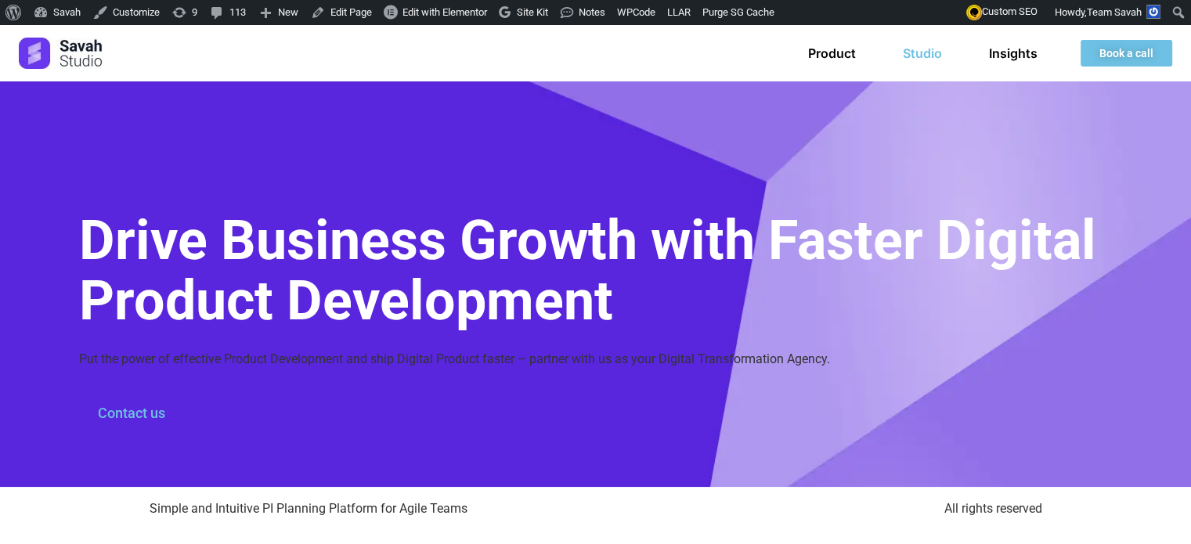
scroll to position [66, 0]
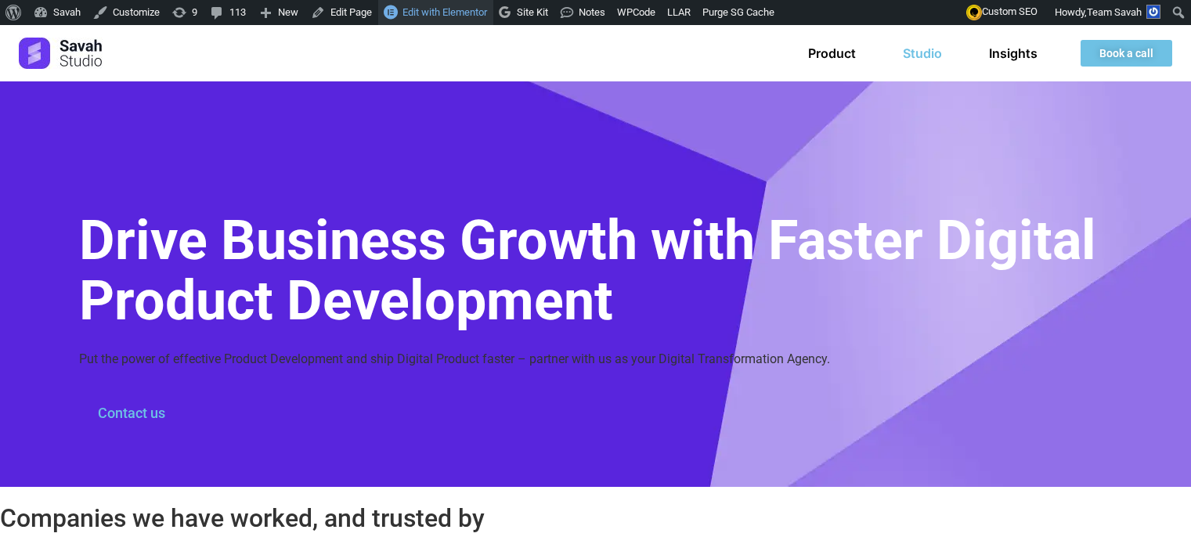
scroll to position [338, 0]
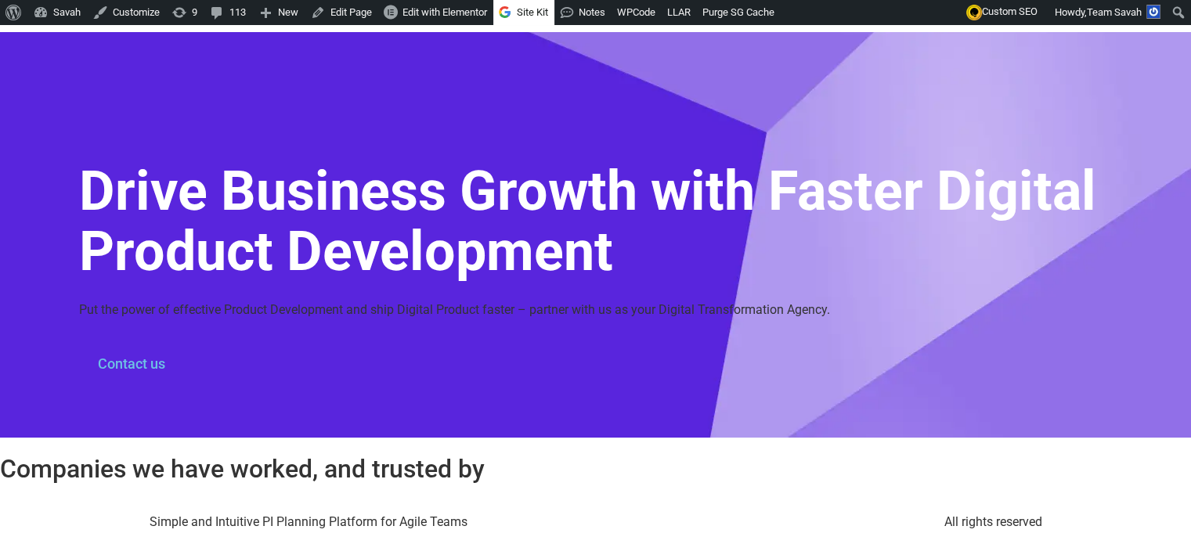
scroll to position [139, 0]
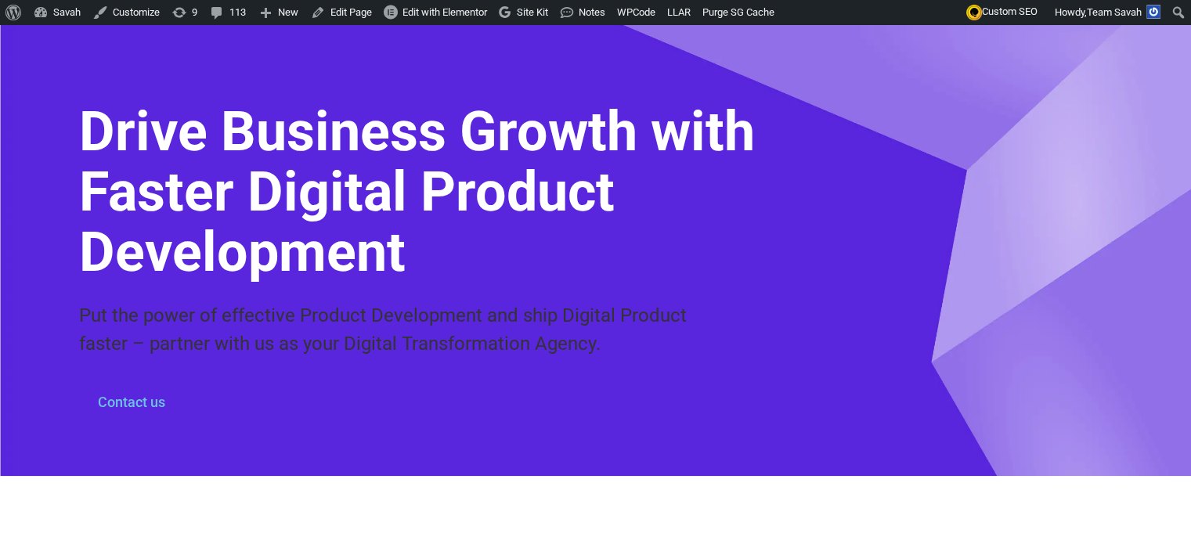
scroll to position [84, 0]
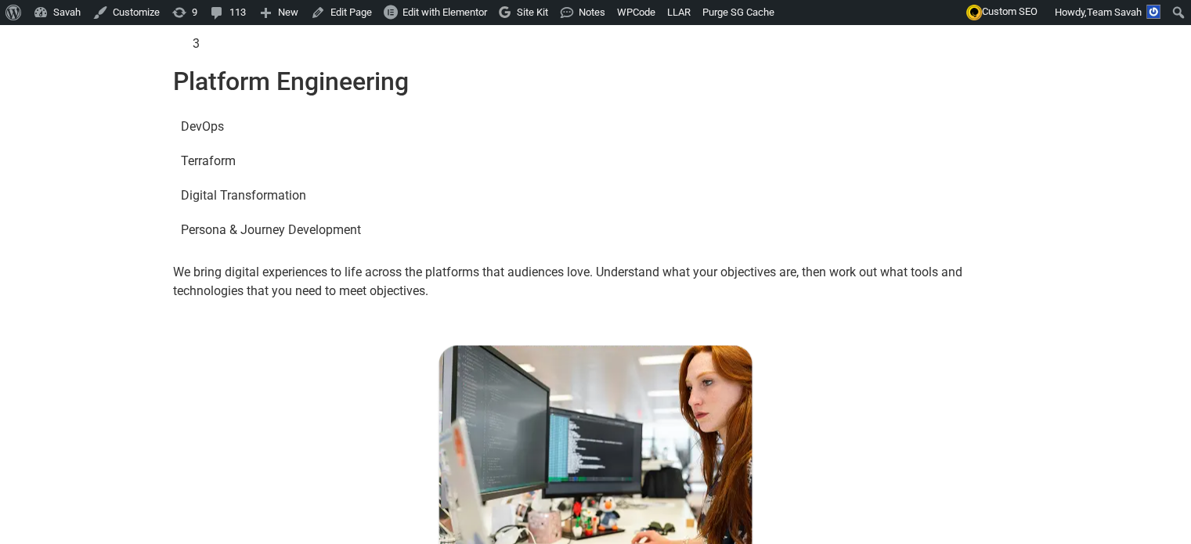
scroll to position [2271, 0]
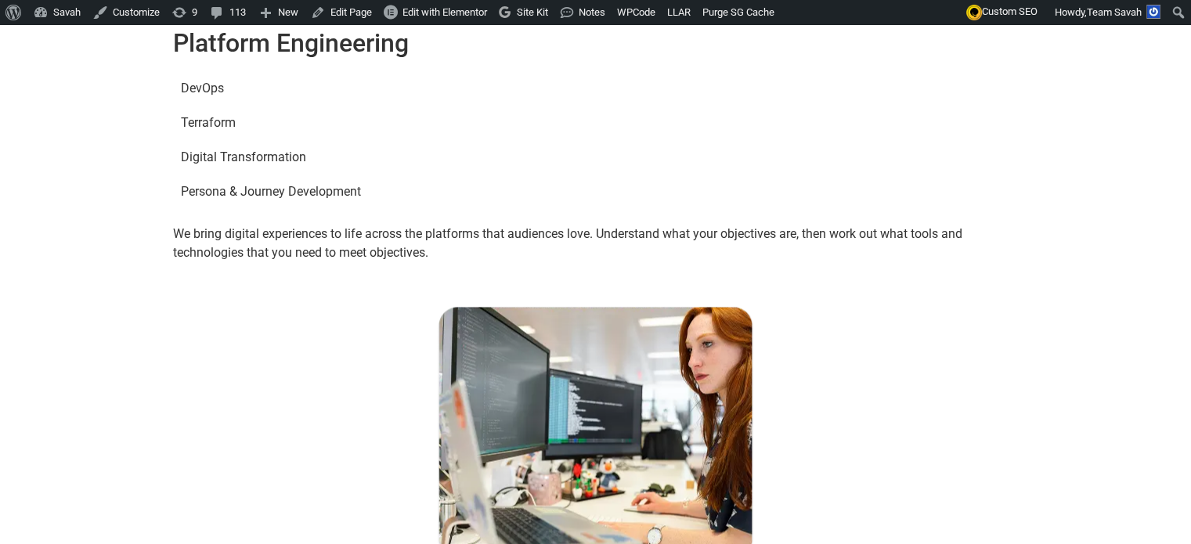
scroll to position [2503, 0]
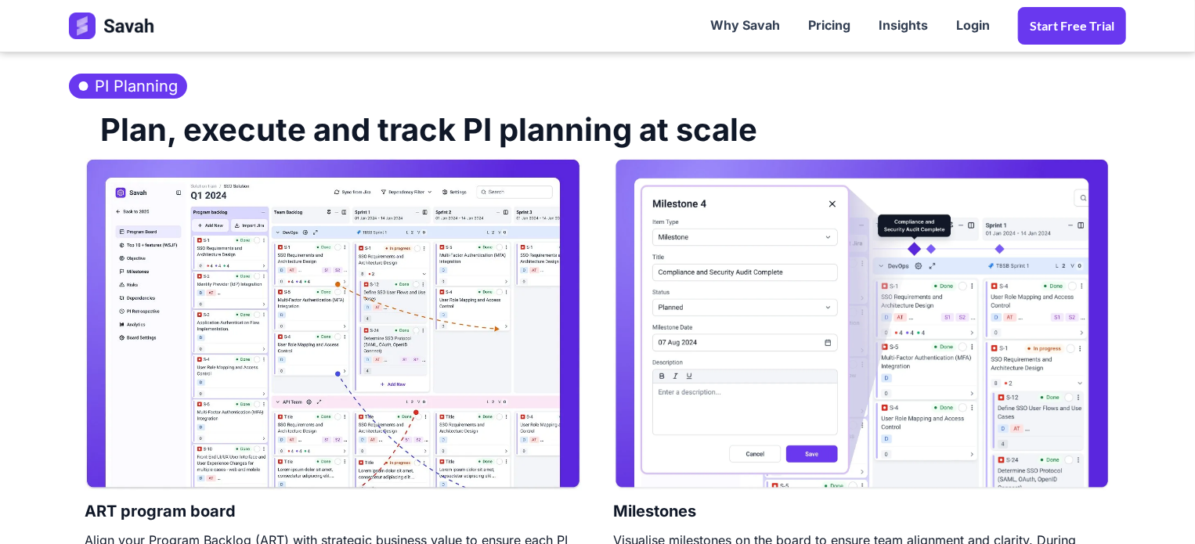
scroll to position [940, 0]
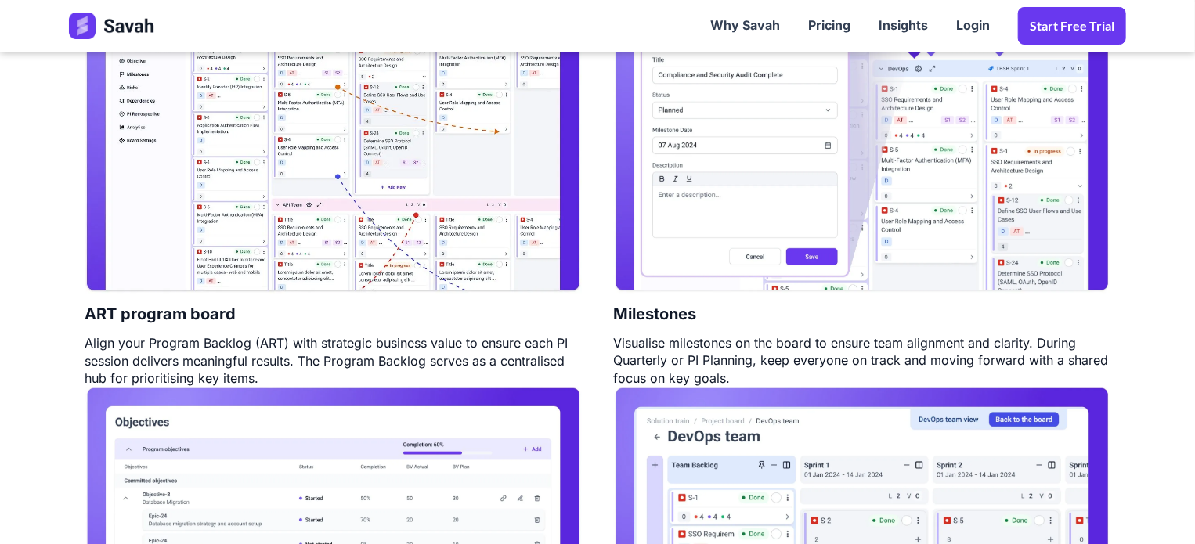
click at [398, 193] on img at bounding box center [333, 127] width 497 height 333
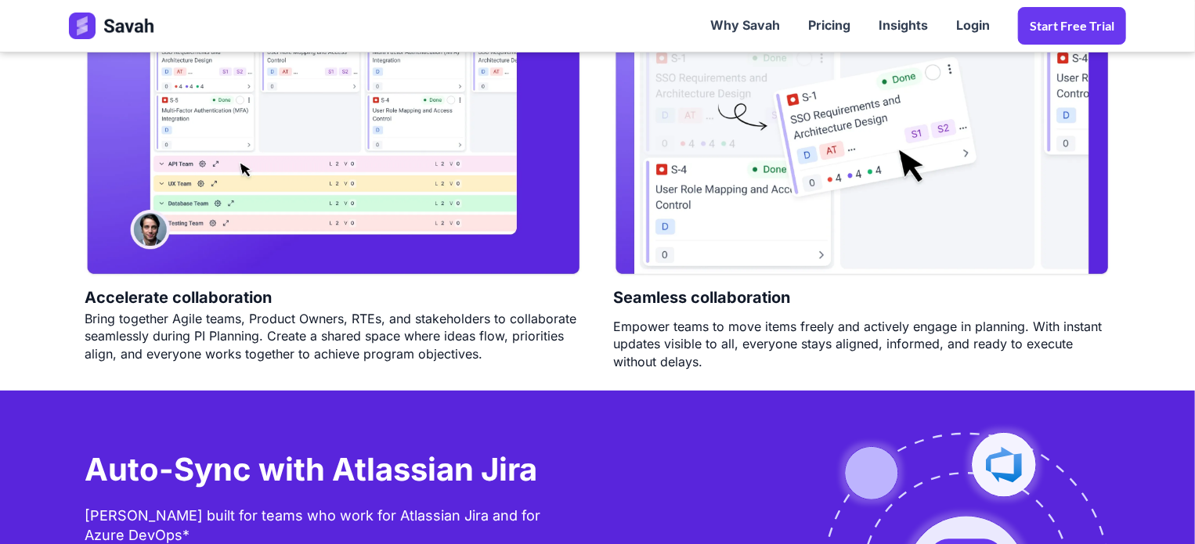
scroll to position [3368, 0]
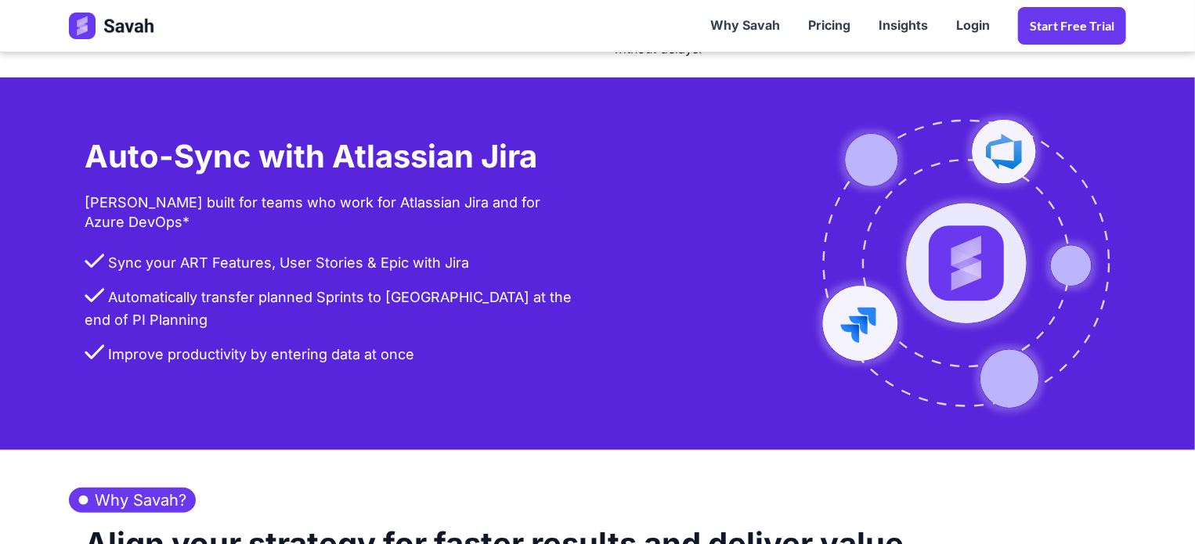
click at [357, 274] on li "Sync your ART Features, User Stories & Epic with Jira" at bounding box center [333, 269] width 497 height 34
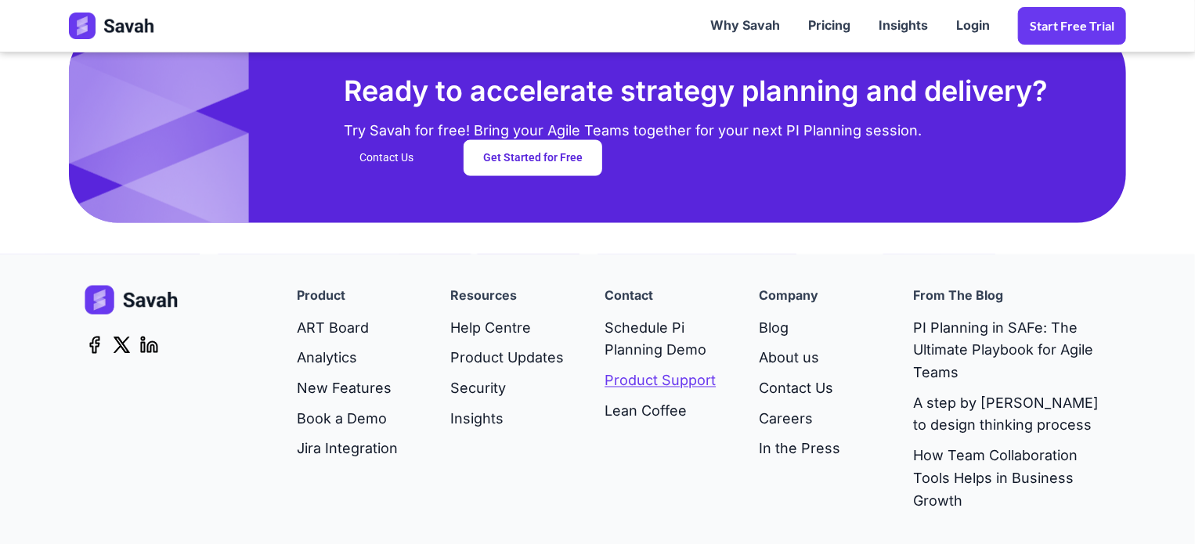
scroll to position [4151, 0]
click at [840, 13] on link "Pricing" at bounding box center [829, 26] width 70 height 49
